Goal: Task Accomplishment & Management: Use online tool/utility

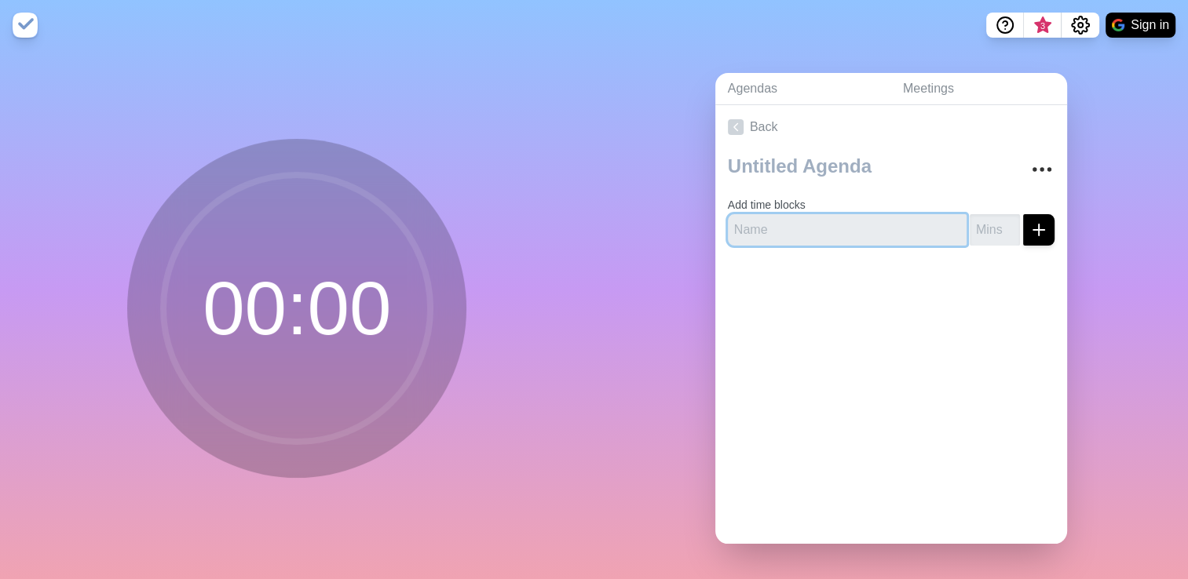
click at [880, 225] on input "text" at bounding box center [847, 229] width 239 height 31
type input "7"
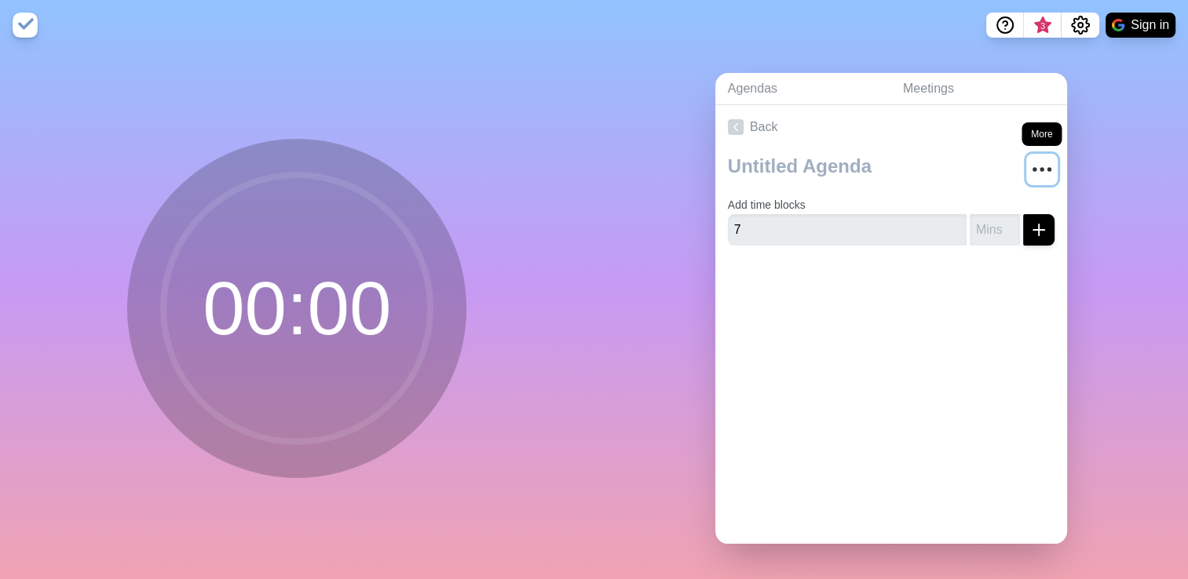
click at [1030, 157] on icon "More" at bounding box center [1041, 169] width 25 height 25
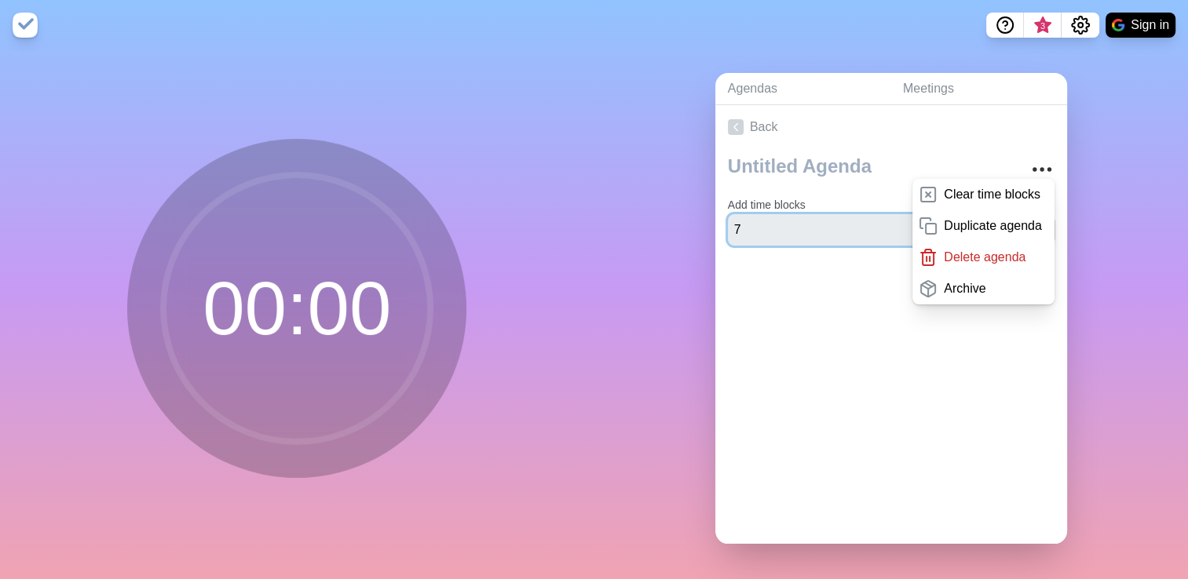
click at [836, 225] on input "7" at bounding box center [847, 229] width 239 height 31
click at [1023, 214] on button "submit" at bounding box center [1038, 229] width 31 height 31
click at [944, 191] on p "Clear time blocks" at bounding box center [992, 194] width 97 height 19
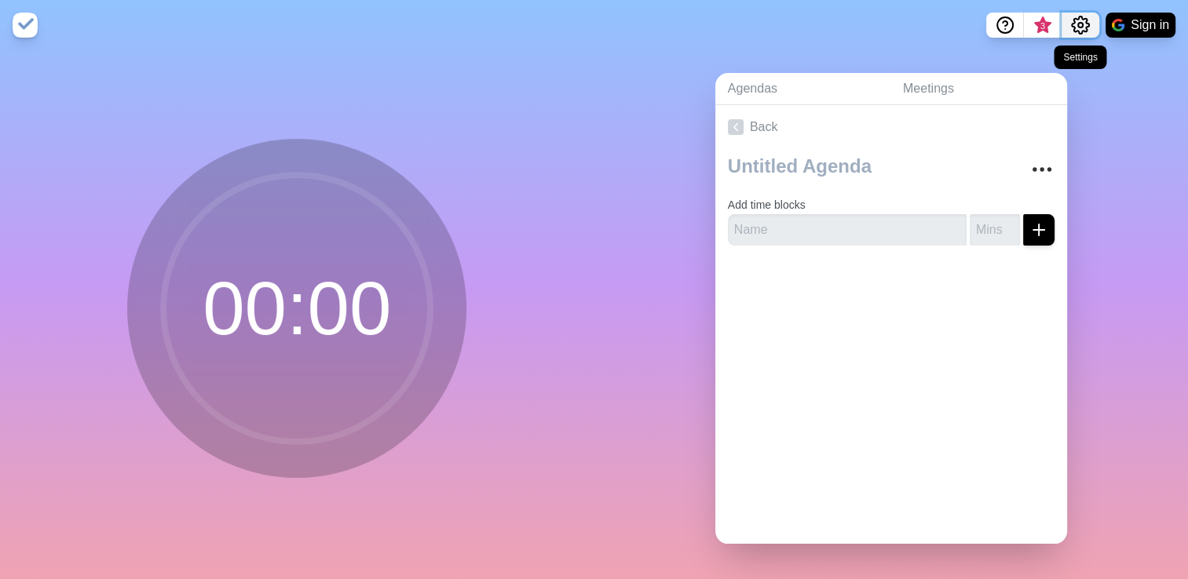
click at [1071, 27] on icon "Settings" at bounding box center [1080, 25] width 19 height 19
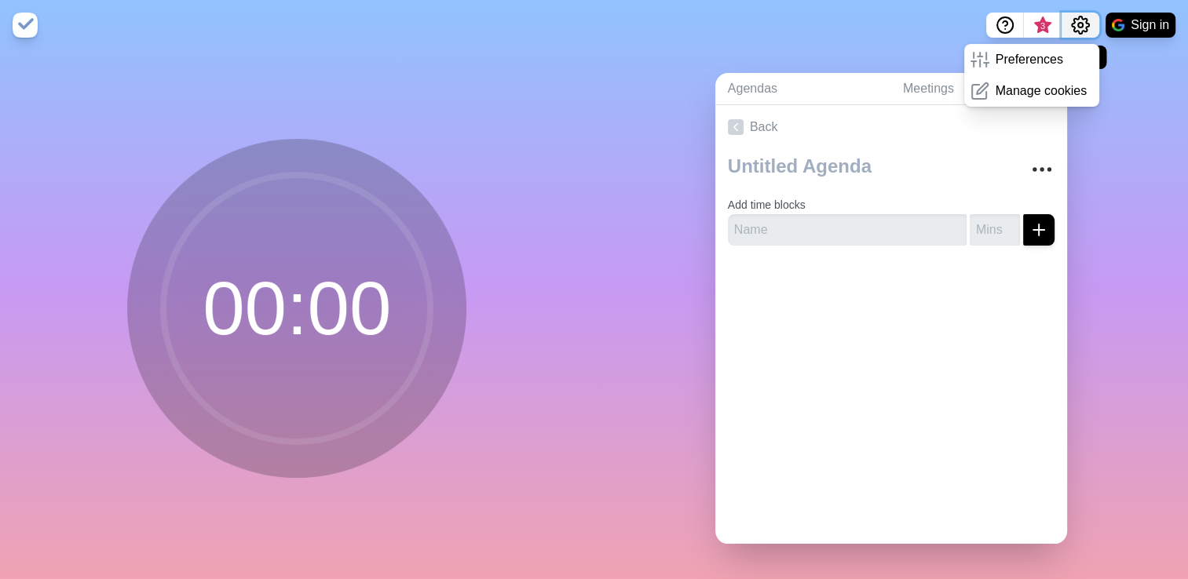
click at [1071, 27] on icon "Settings" at bounding box center [1080, 25] width 19 height 19
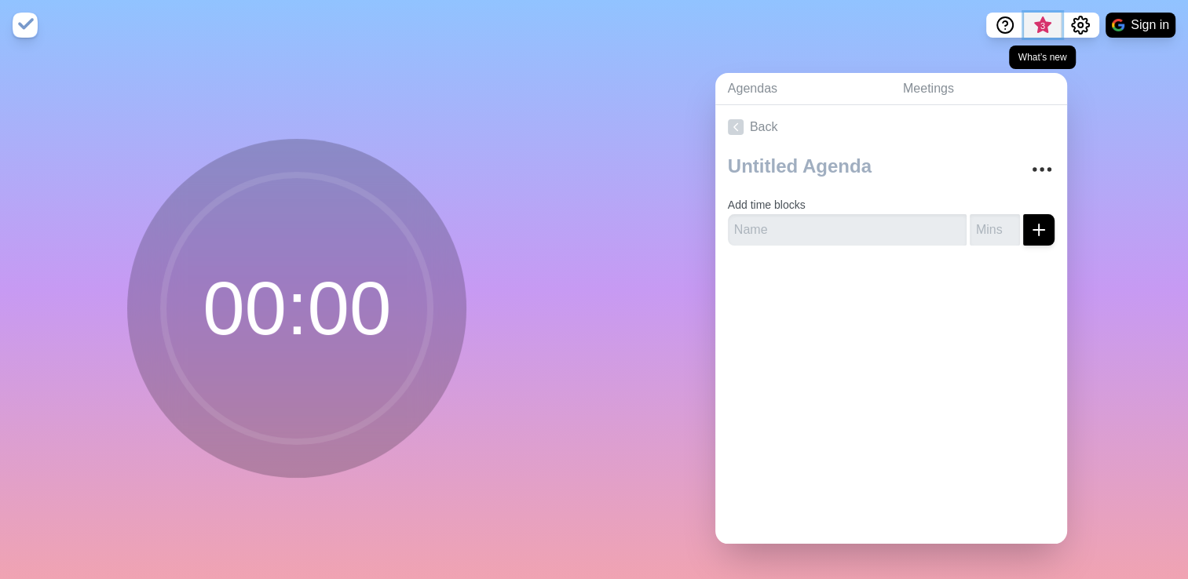
click at [1038, 23] on span "3" at bounding box center [1042, 26] width 13 height 13
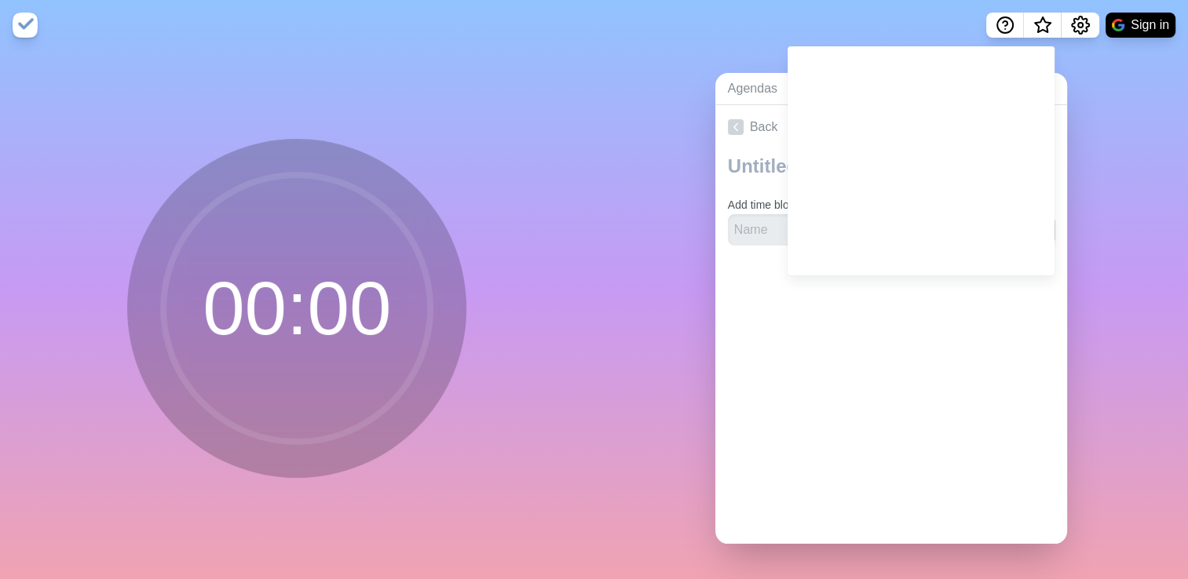
click at [860, 394] on div "Back Add time blocks" at bounding box center [891, 324] width 352 height 439
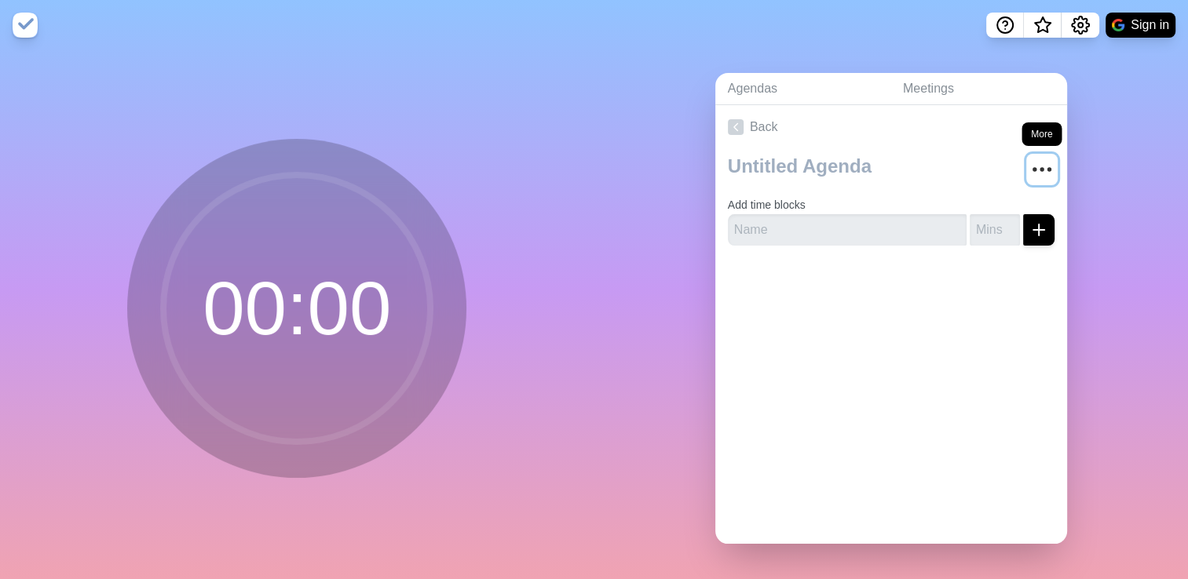
click at [1029, 167] on icon "More" at bounding box center [1041, 169] width 25 height 25
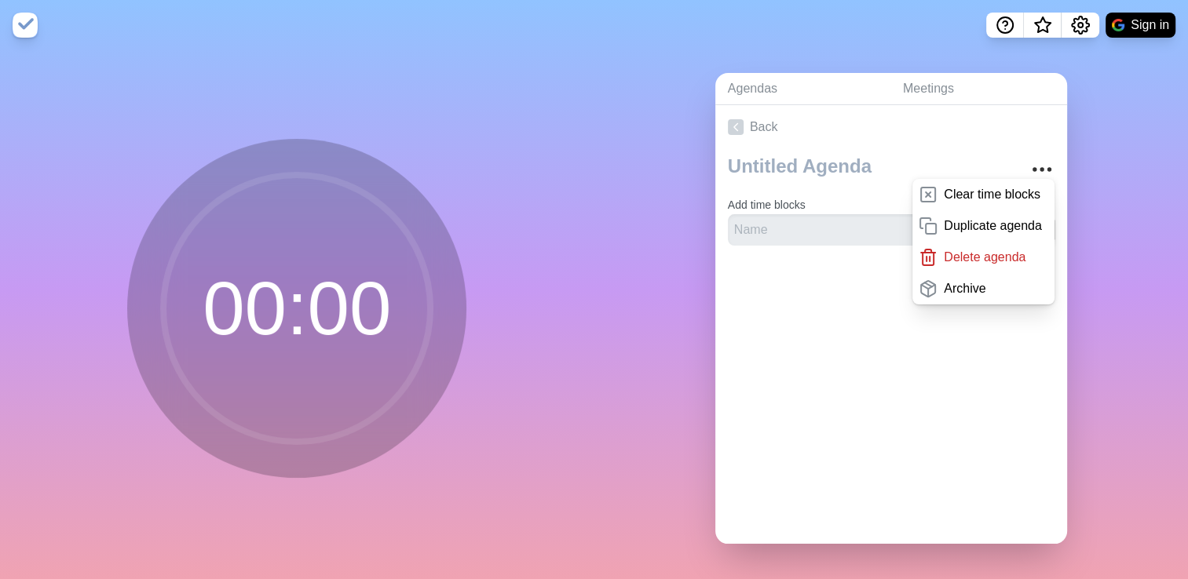
click at [823, 275] on div at bounding box center [891, 289] width 352 height 63
click at [1062, 228] on div "Agendas Meetings Back Clear time blocks Duplicate agenda Delete agenda Archive …" at bounding box center [891, 314] width 594 height 529
drag, startPoint x: 875, startPoint y: 206, endPoint x: 838, endPoint y: 231, distance: 45.3
click at [838, 231] on form "Add time blocks" at bounding box center [891, 217] width 327 height 57
click at [838, 231] on input "text" at bounding box center [847, 229] width 239 height 31
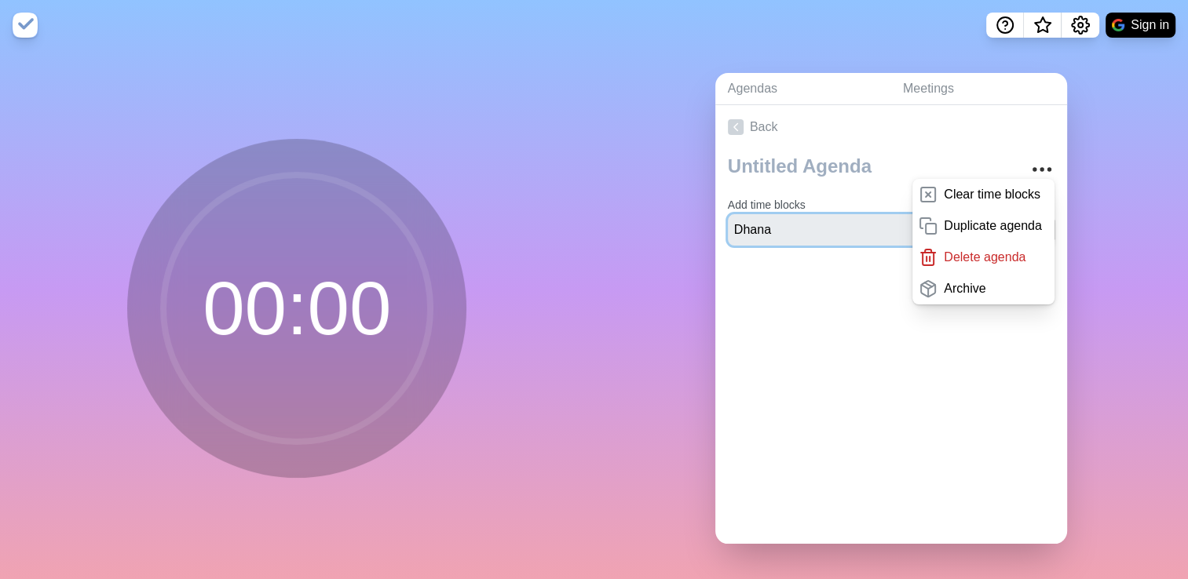
type input "Dhana"
click at [867, 283] on div at bounding box center [891, 289] width 352 height 63
click at [875, 184] on div at bounding box center [874, 169] width 292 height 40
click at [944, 187] on p "Clear time blocks" at bounding box center [992, 194] width 97 height 19
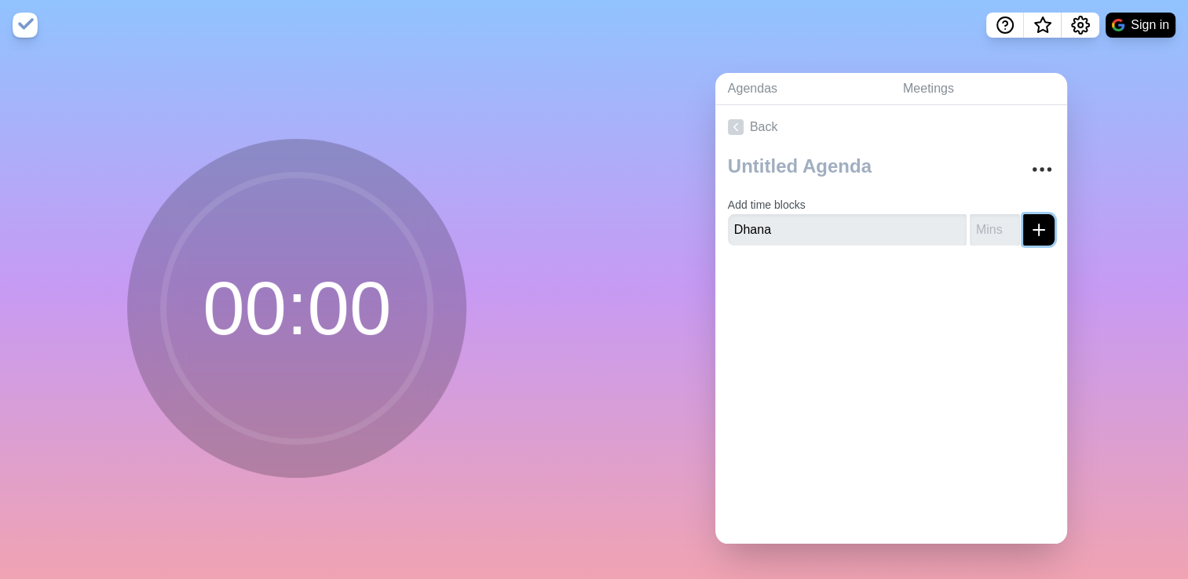
click at [1029, 221] on icon "submit" at bounding box center [1038, 230] width 19 height 19
type input "2"
click at [1023, 214] on button "submit" at bounding box center [1038, 229] width 31 height 31
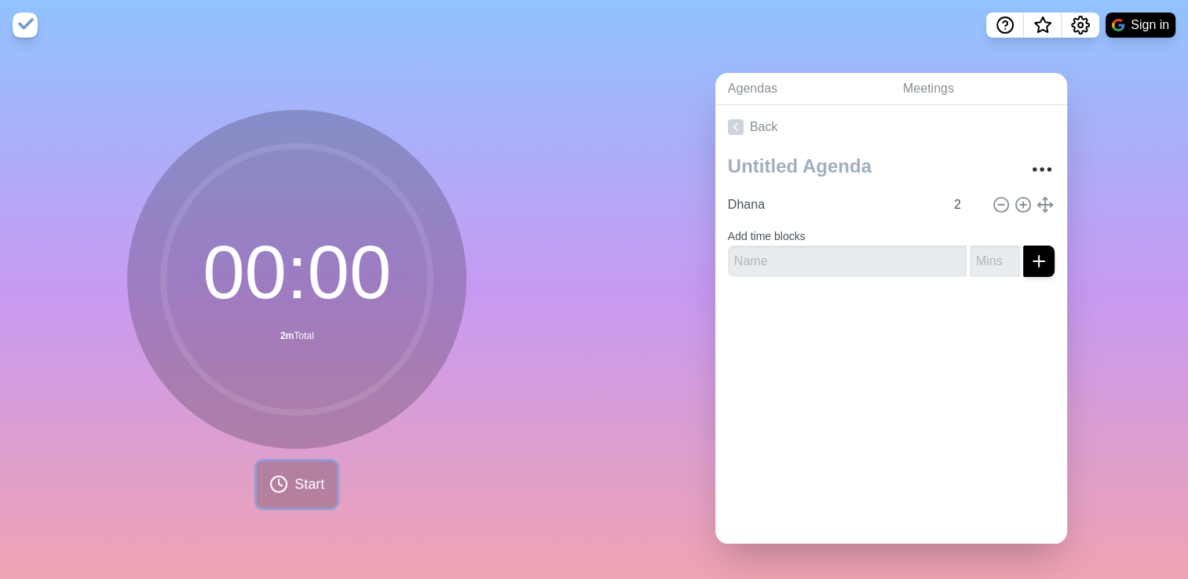
click at [313, 489] on span "Start" at bounding box center [309, 484] width 30 height 21
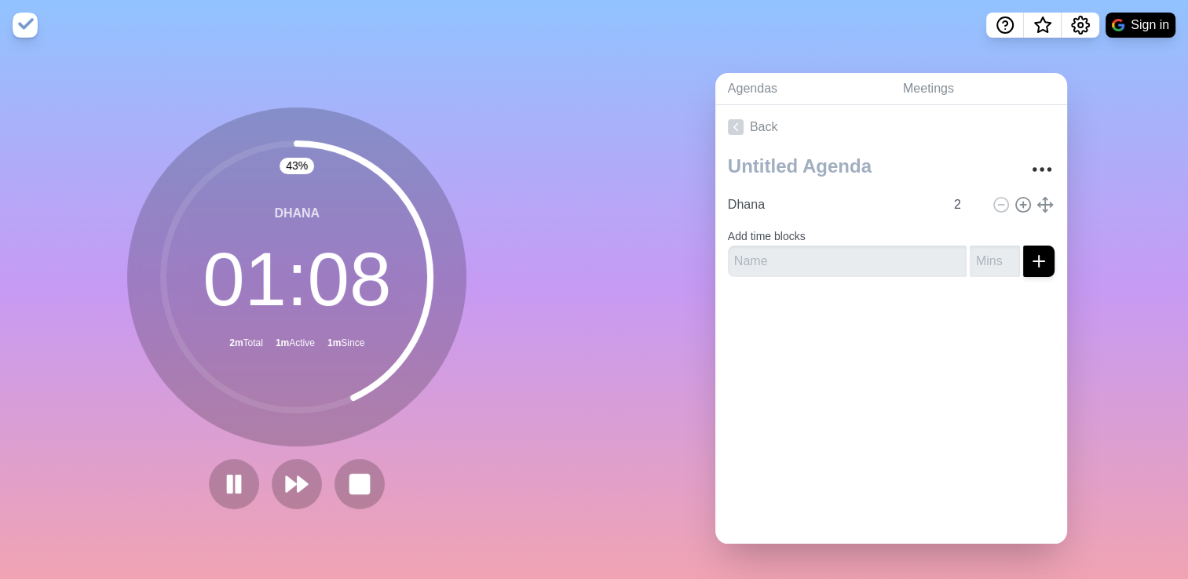
click at [229, 394] on circle at bounding box center [296, 277] width 267 height 267
click at [236, 479] on rect at bounding box center [238, 484] width 5 height 17
